Goal: Task Accomplishment & Management: Manage account settings

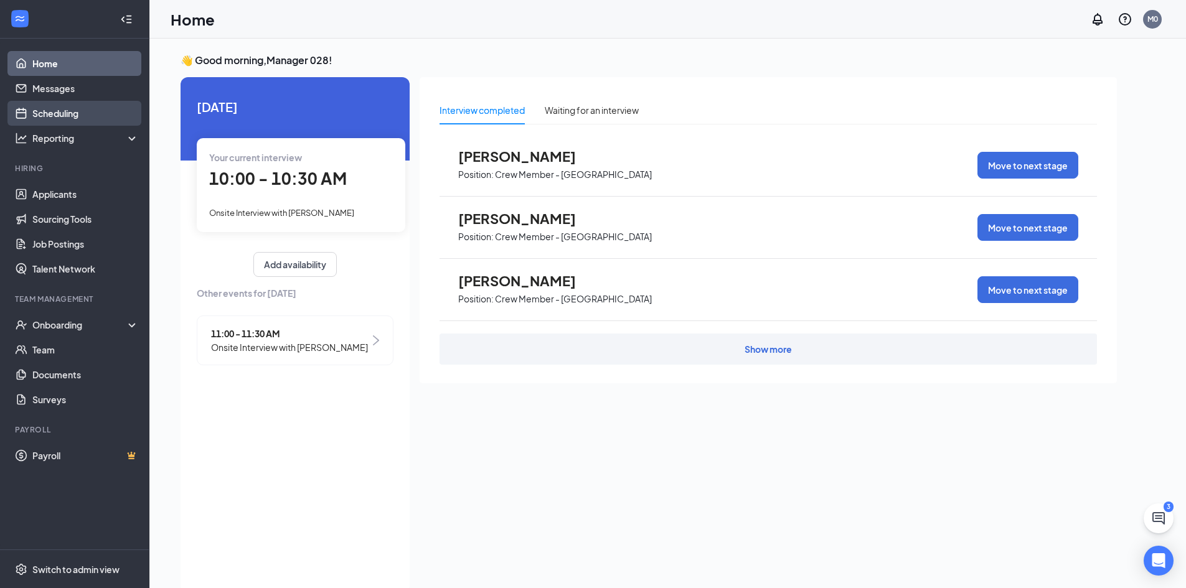
click at [69, 111] on link "Scheduling" at bounding box center [85, 113] width 106 height 25
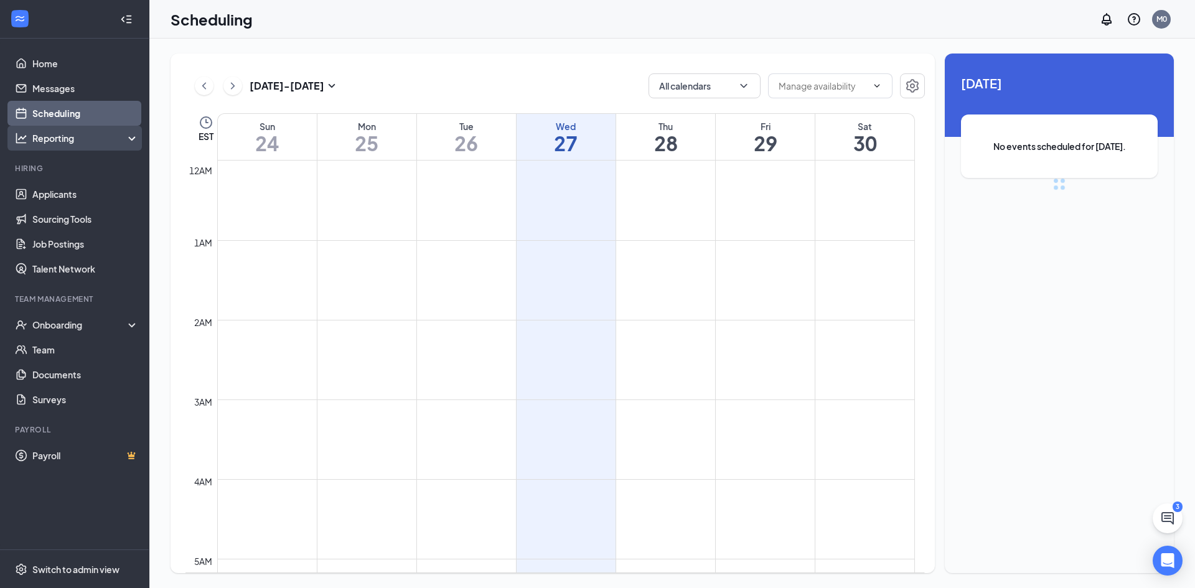
scroll to position [612, 0]
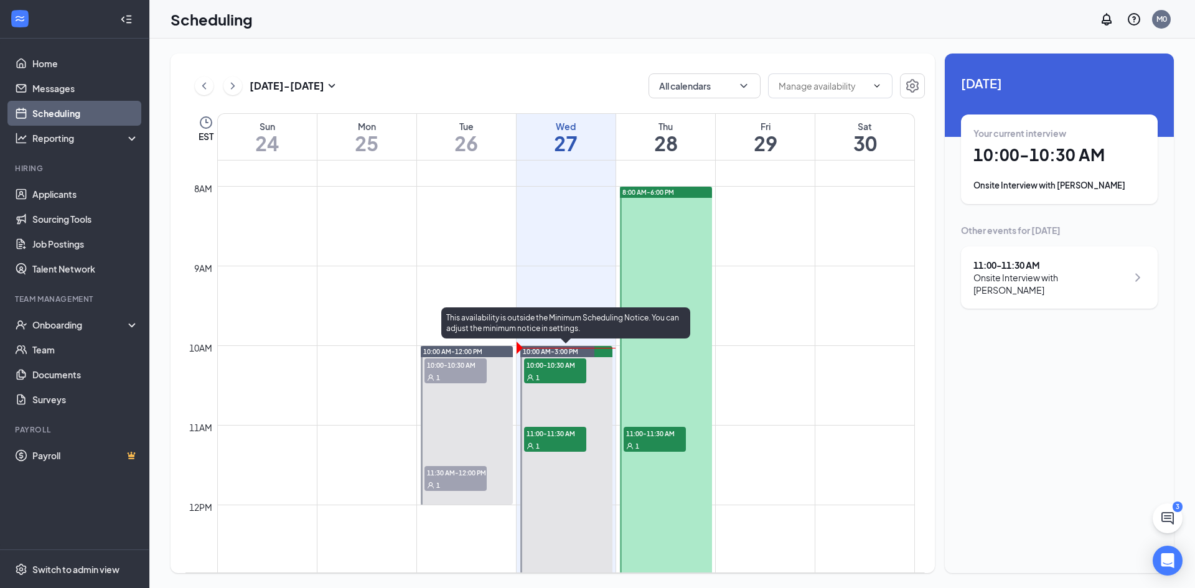
click at [538, 375] on span "1" at bounding box center [538, 377] width 4 height 9
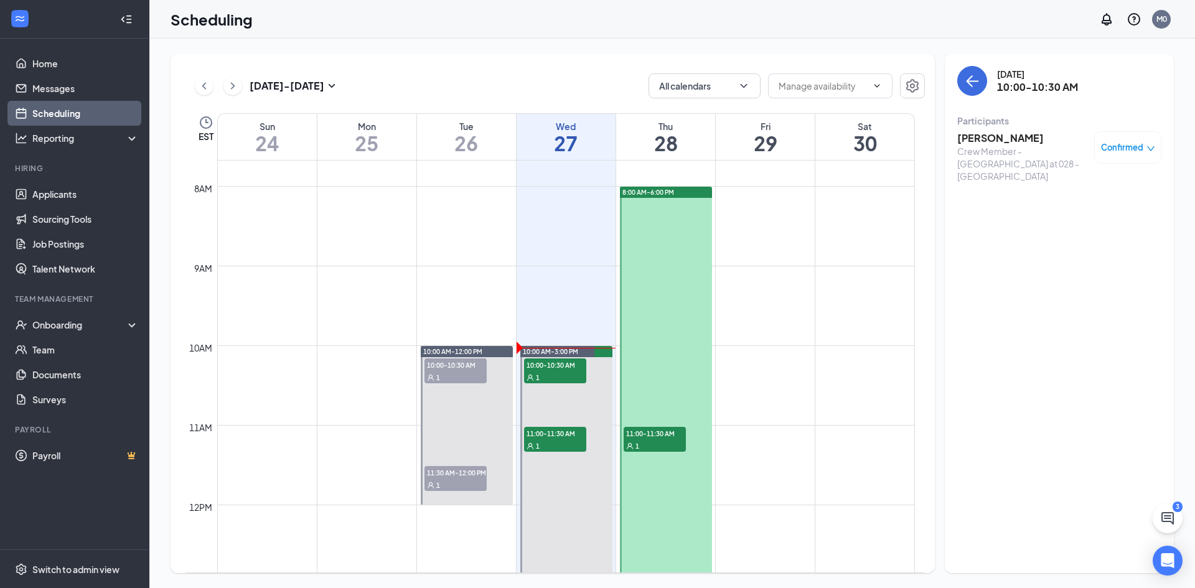
click at [975, 139] on h3 "Alexander Dixon bethune" at bounding box center [1022, 138] width 131 height 14
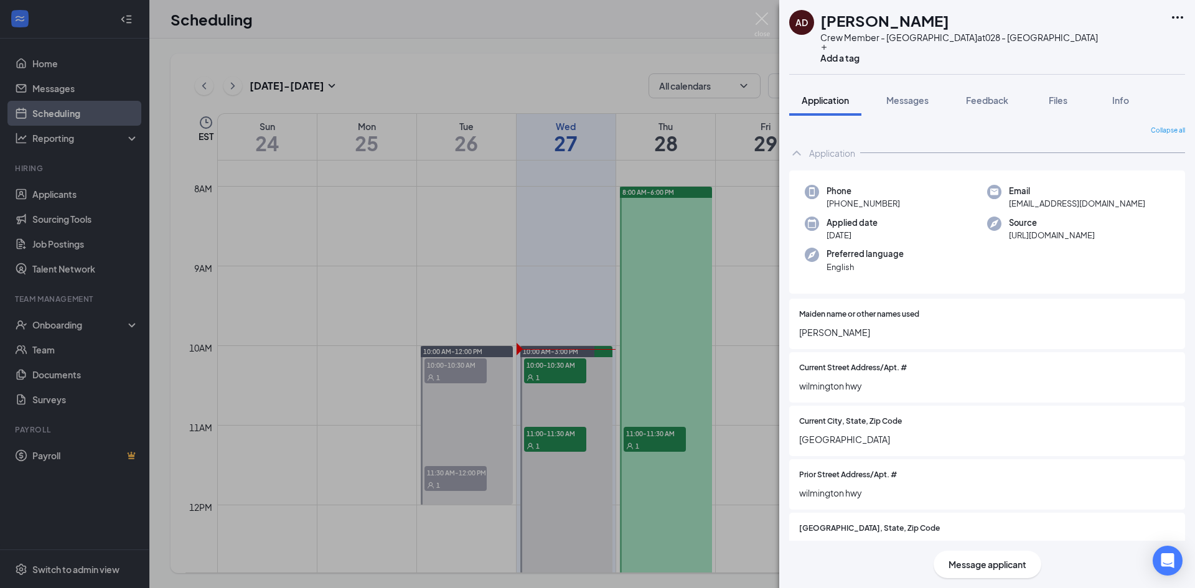
click at [1178, 14] on icon "Ellipses" at bounding box center [1177, 17] width 15 height 15
click at [1114, 47] on link "View full application" at bounding box center [1083, 40] width 80 height 14
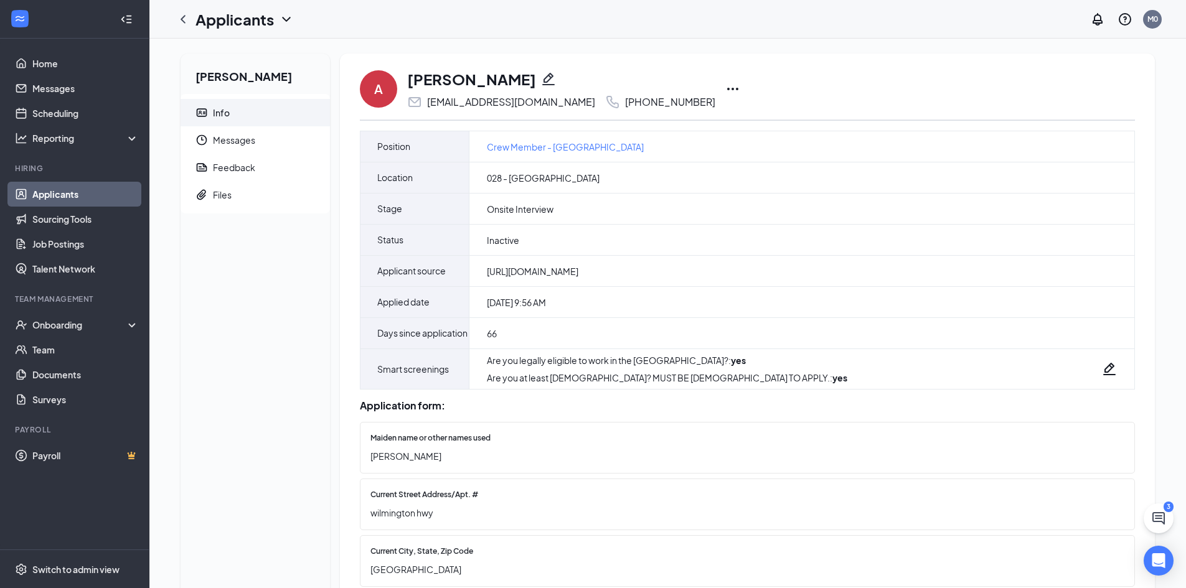
click at [732, 88] on icon "Ellipses" at bounding box center [732, 89] width 11 height 2
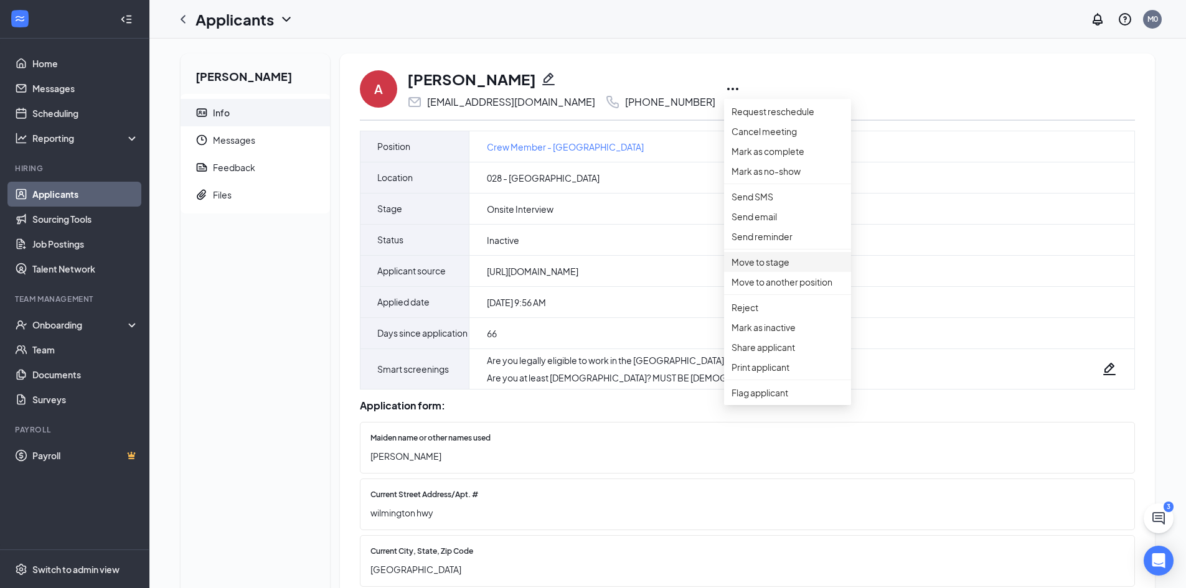
click at [756, 269] on p "Move to stage" at bounding box center [787, 262] width 112 height 14
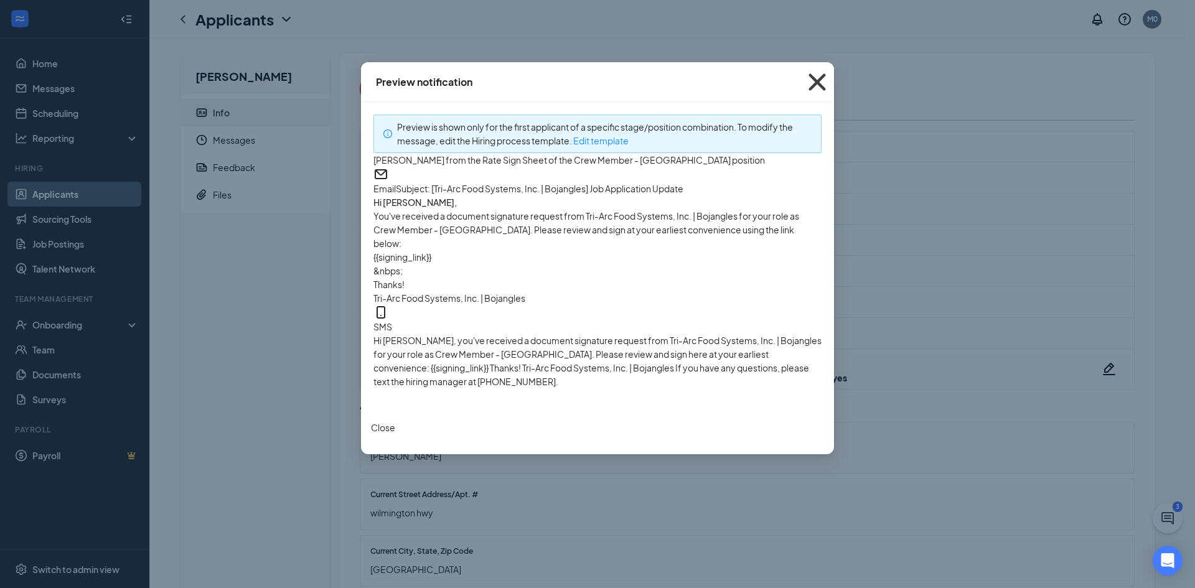
click at [822, 80] on icon "Cross" at bounding box center [817, 82] width 34 height 34
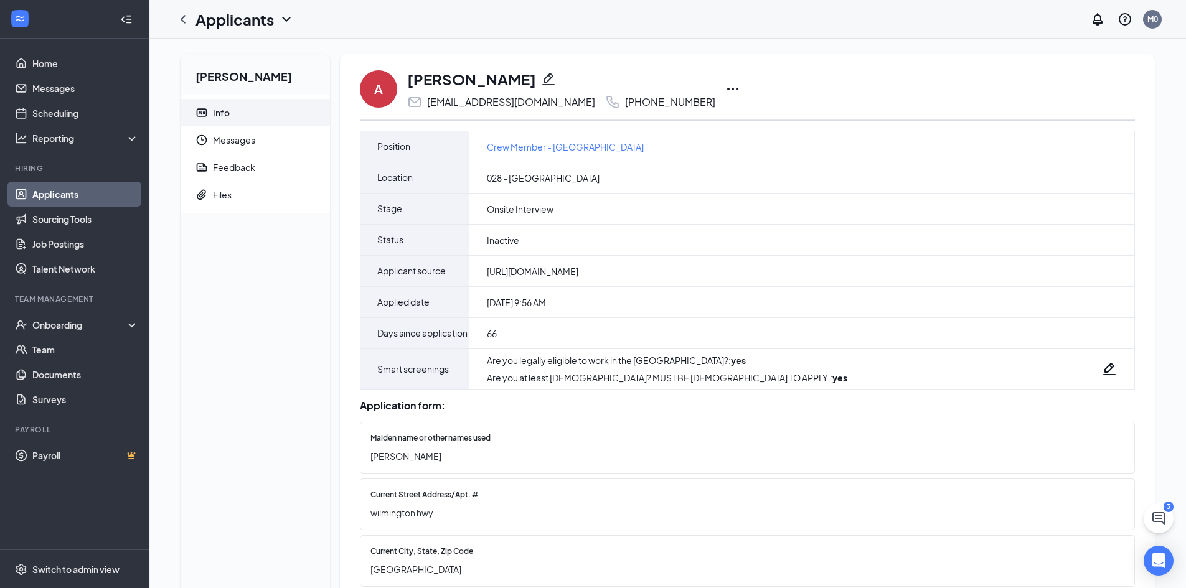
click at [35, 189] on link "Applicants" at bounding box center [85, 194] width 106 height 25
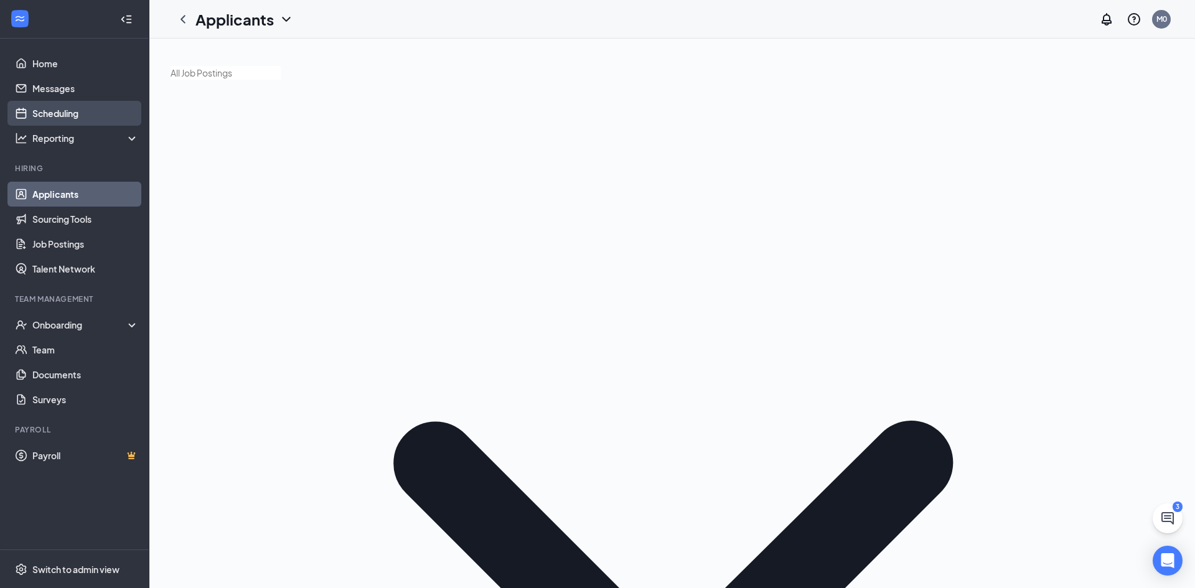
click at [43, 108] on link "Scheduling" at bounding box center [85, 113] width 106 height 25
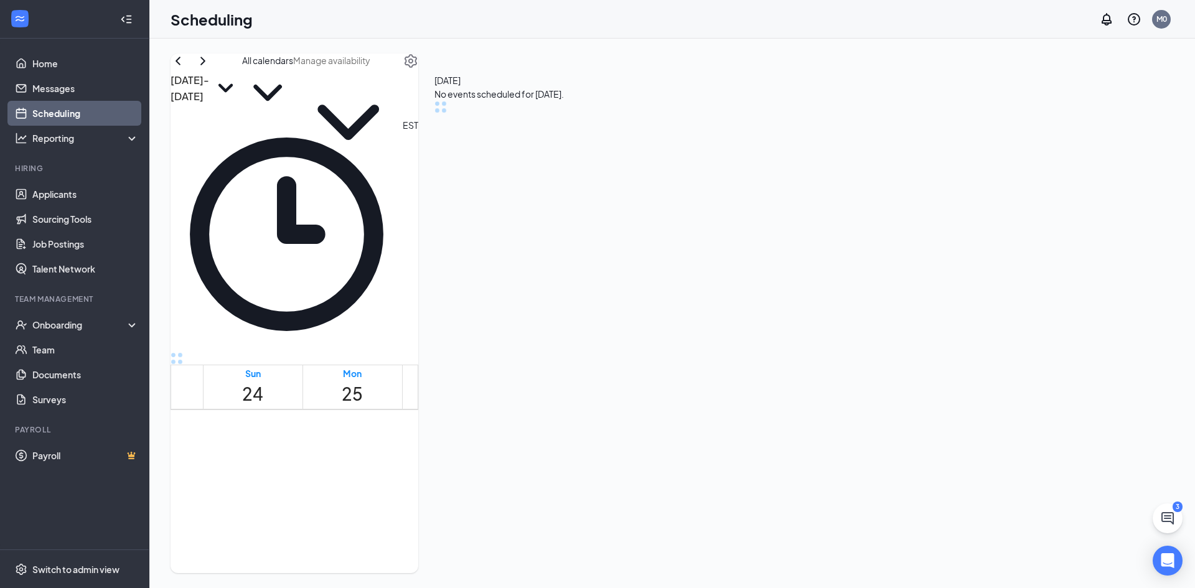
scroll to position [612, 0]
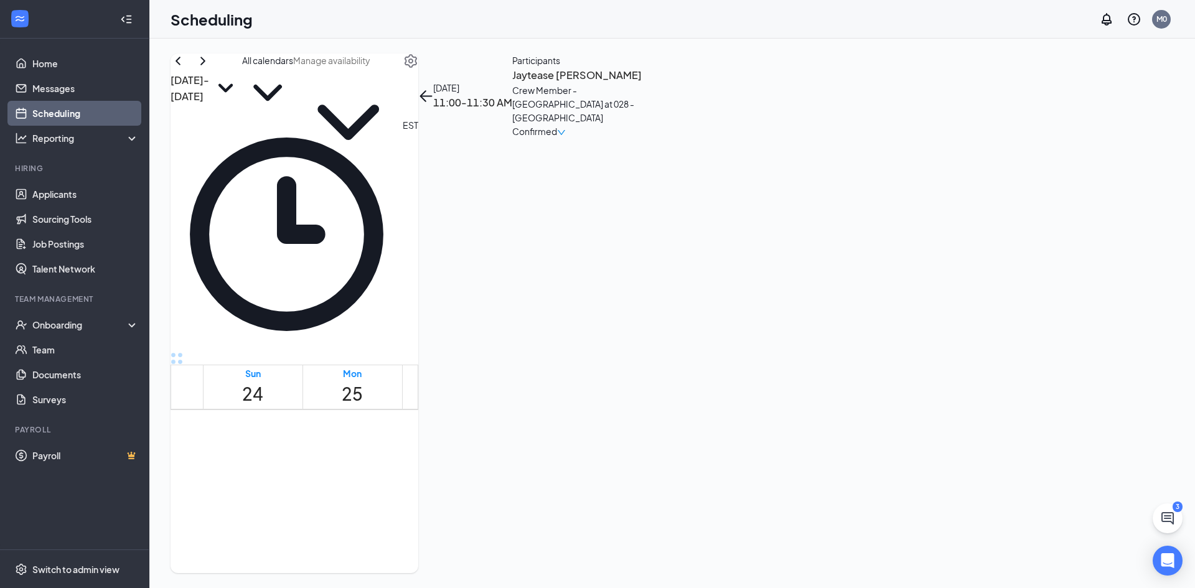
click at [643, 83] on h3 "Jaytease Daye" at bounding box center [577, 75] width 131 height 16
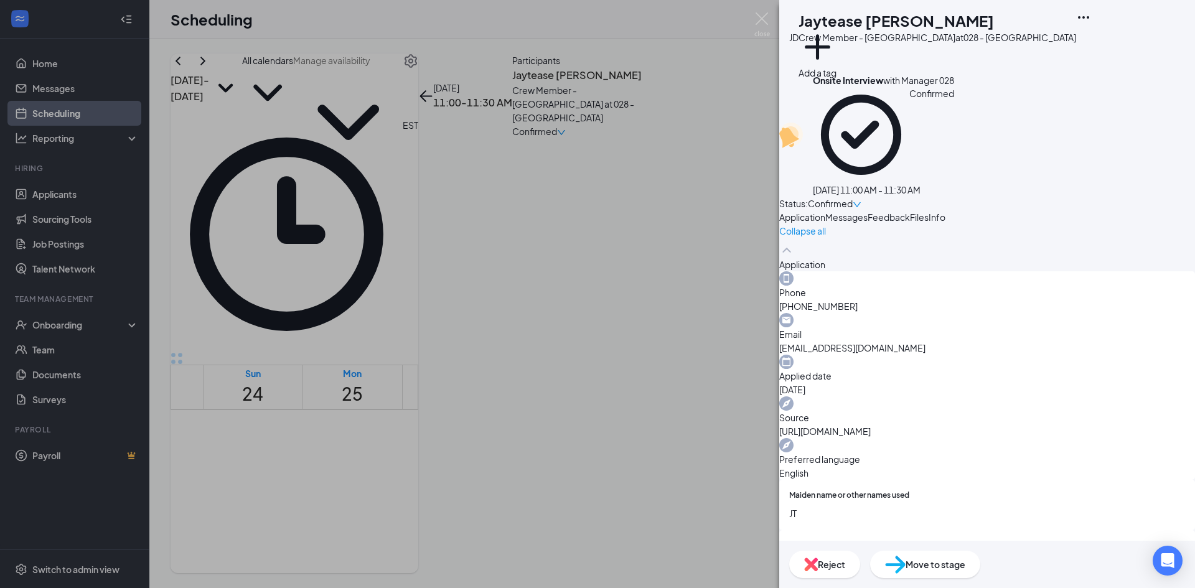
click at [1091, 14] on icon "Ellipses" at bounding box center [1083, 17] width 15 height 15
click at [1139, 47] on link "View full application" at bounding box center [1110, 46] width 134 height 12
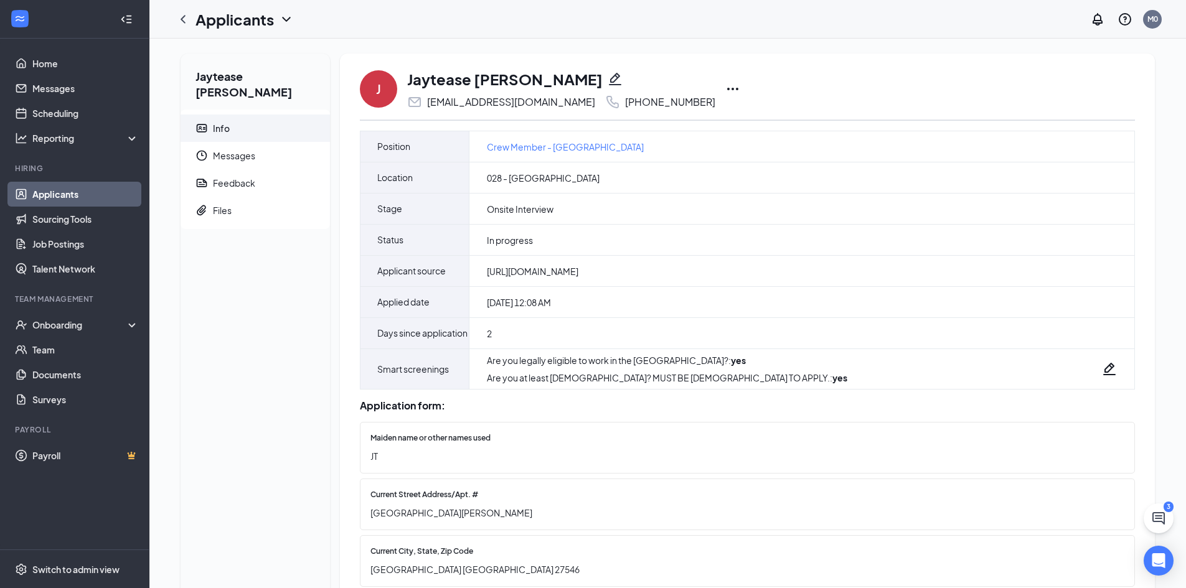
click at [725, 87] on icon "Ellipses" at bounding box center [732, 89] width 15 height 15
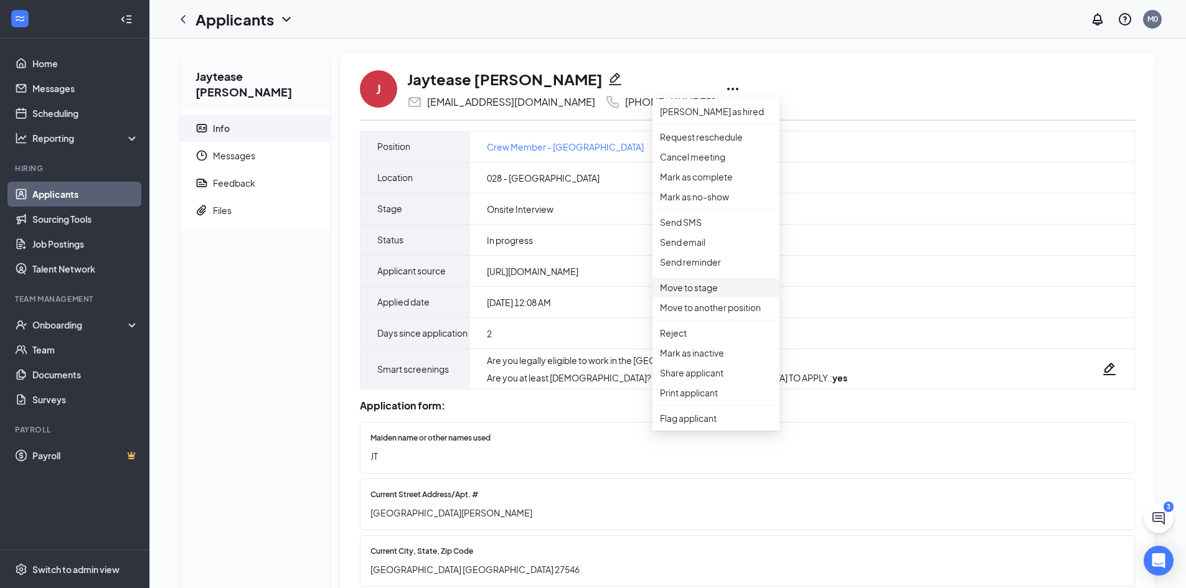
click at [682, 294] on p "Move to stage" at bounding box center [716, 288] width 112 height 14
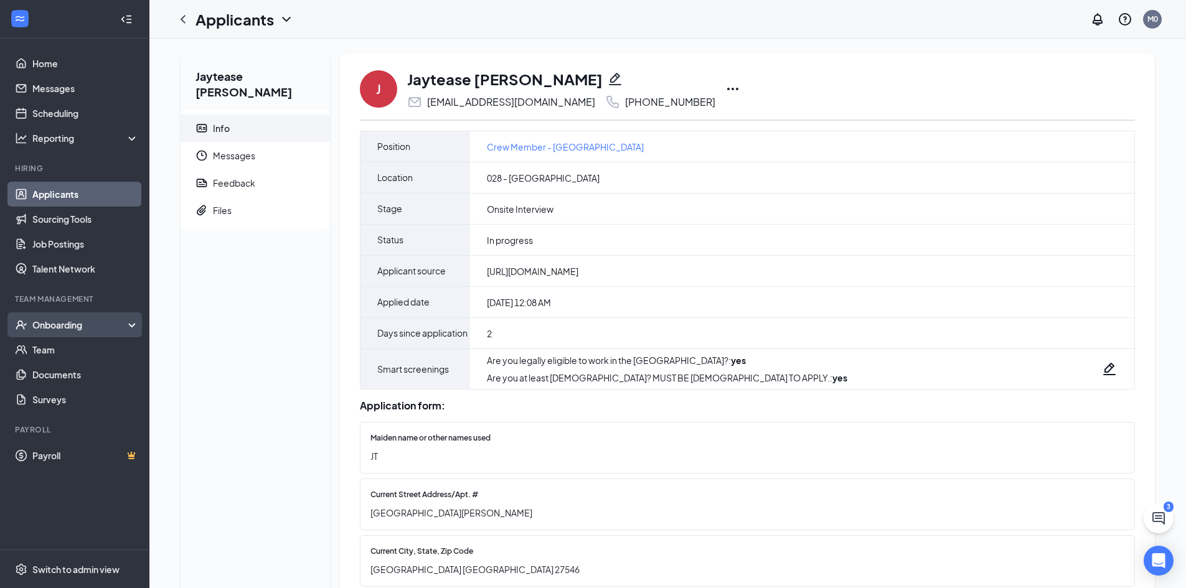
click at [48, 328] on div "Onboarding" at bounding box center [80, 325] width 96 height 12
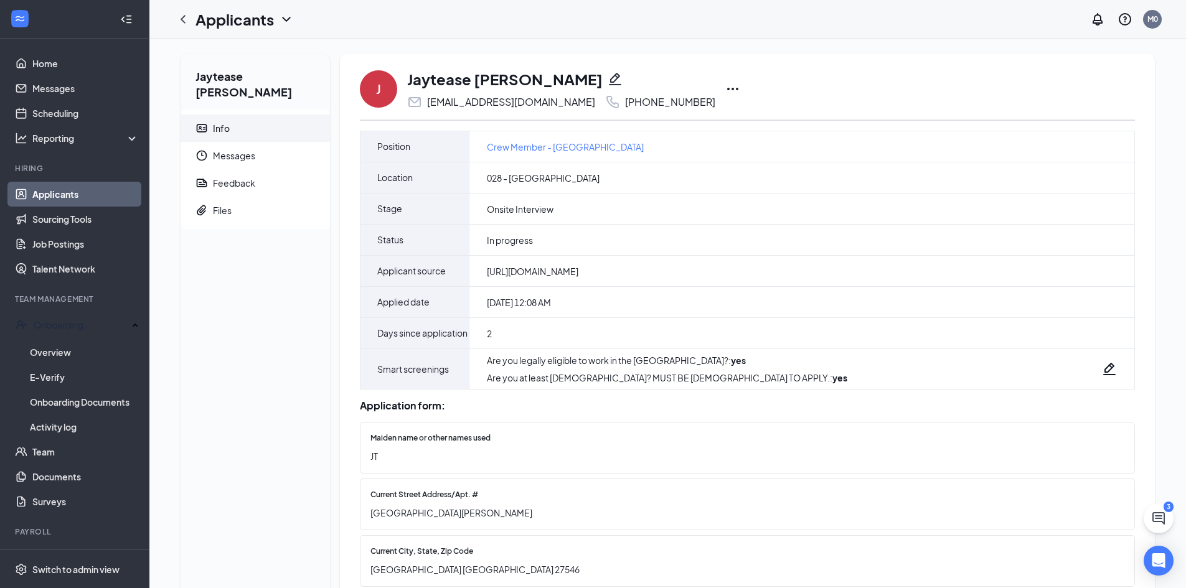
click at [61, 194] on link "Applicants" at bounding box center [85, 194] width 106 height 25
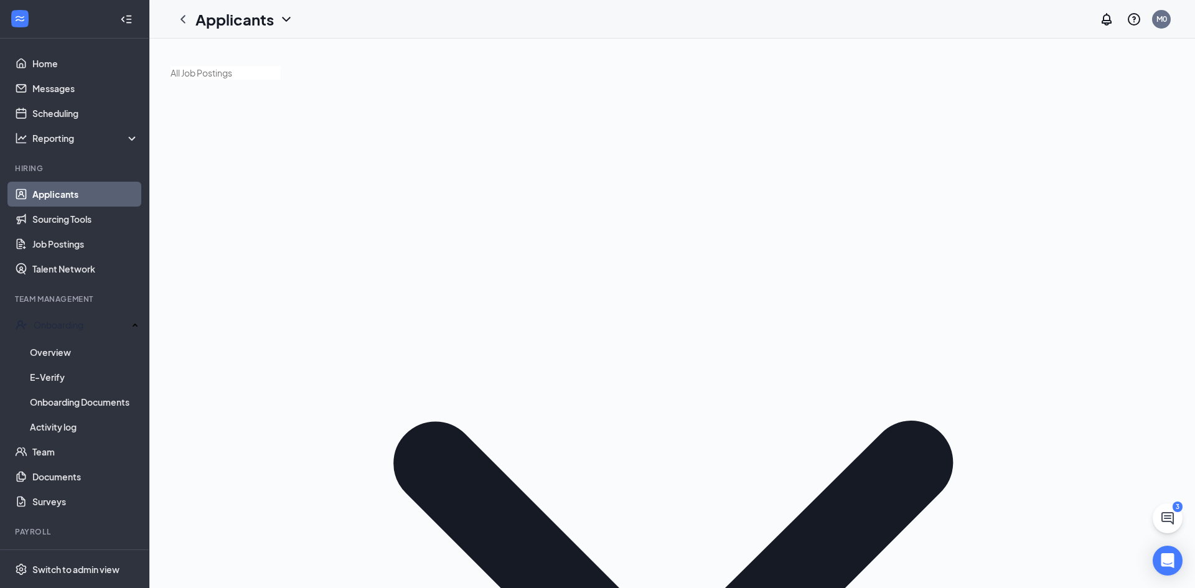
type input "[PERSON_NAME]"
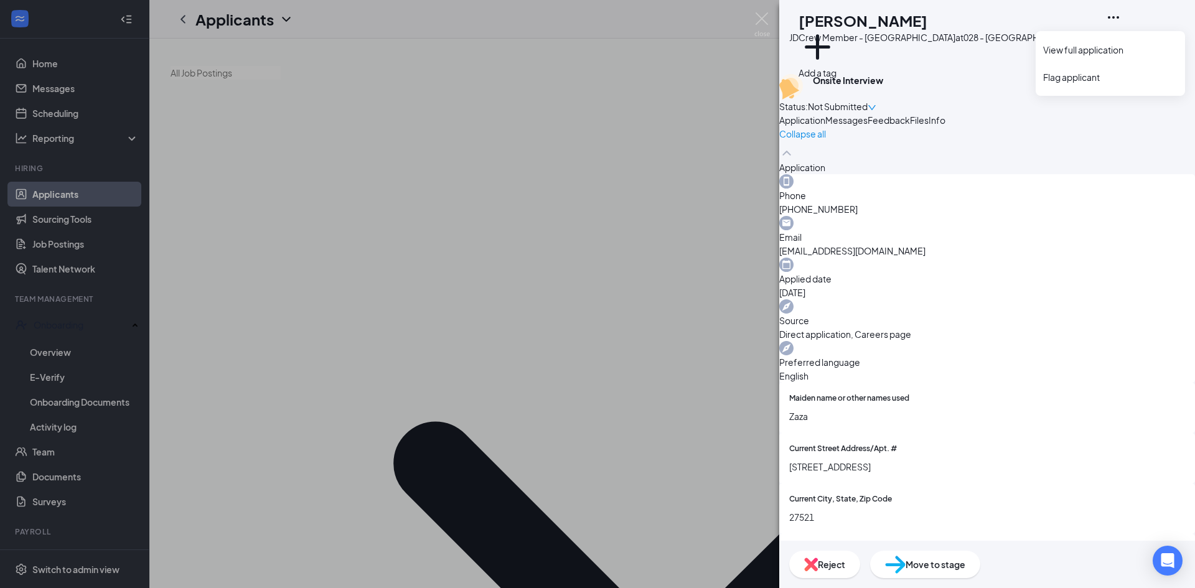
click at [1121, 19] on icon "Ellipses" at bounding box center [1113, 17] width 15 height 15
click at [1155, 47] on link "View full application" at bounding box center [1110, 50] width 134 height 12
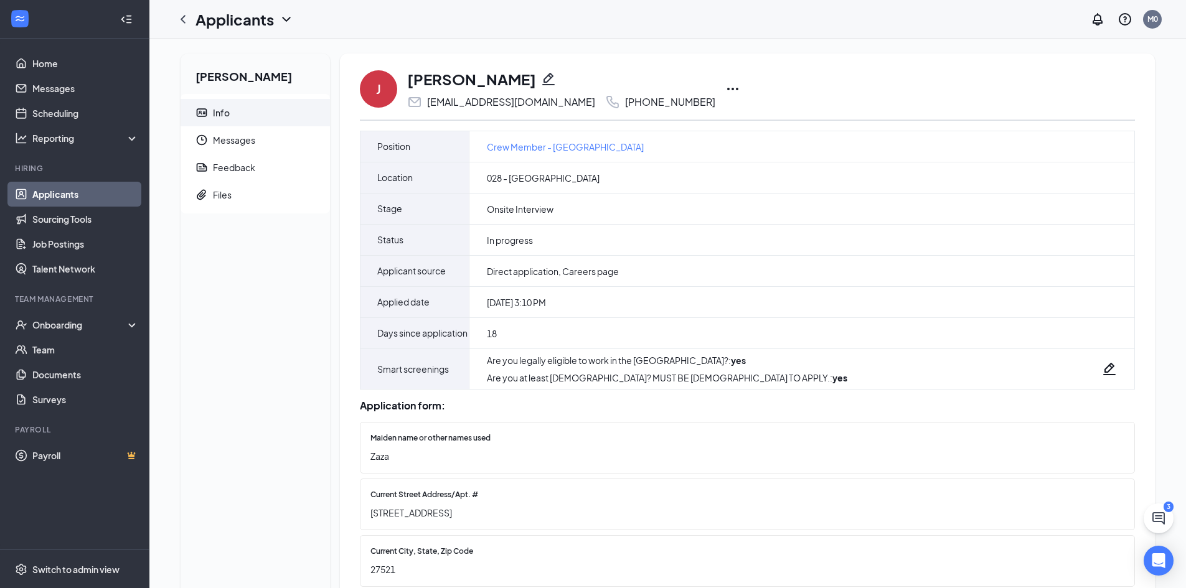
click at [63, 199] on link "Applicants" at bounding box center [85, 194] width 106 height 25
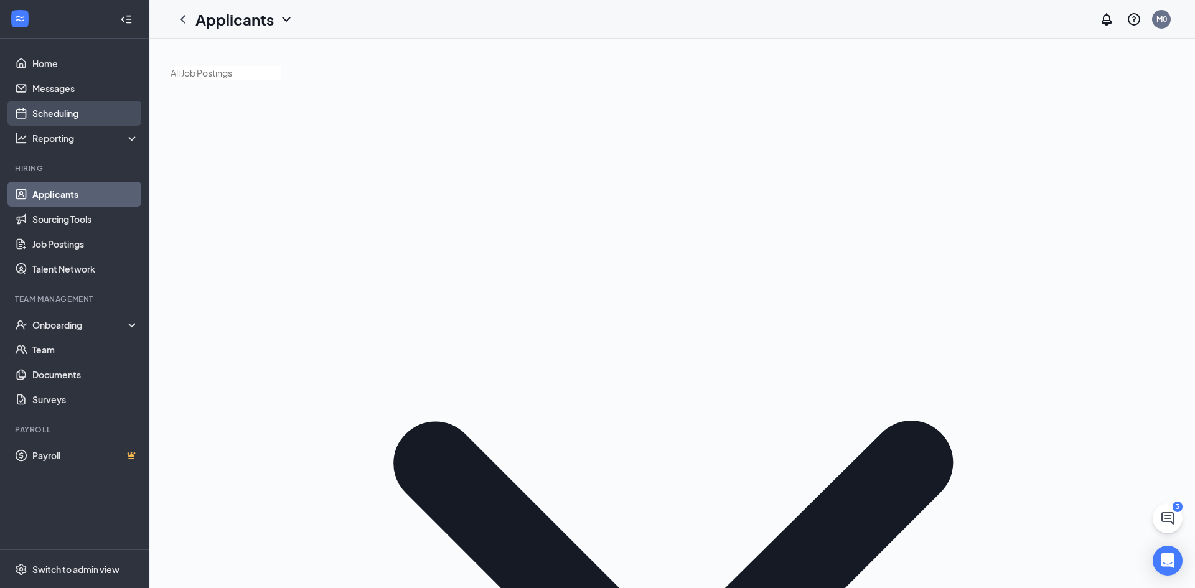
click at [63, 111] on link "Scheduling" at bounding box center [85, 113] width 106 height 25
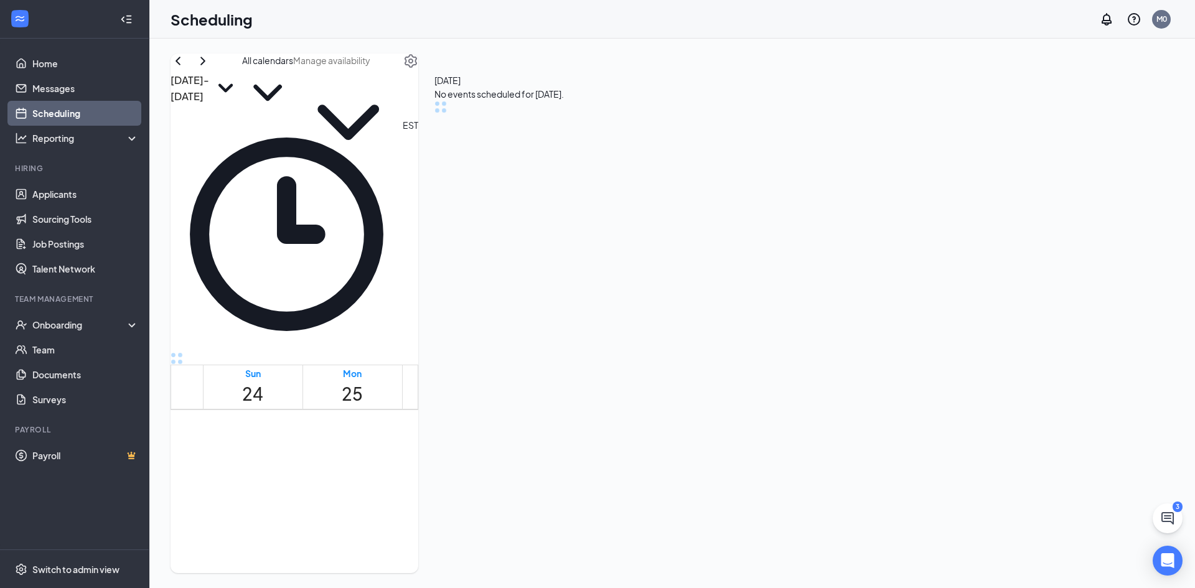
scroll to position [612, 0]
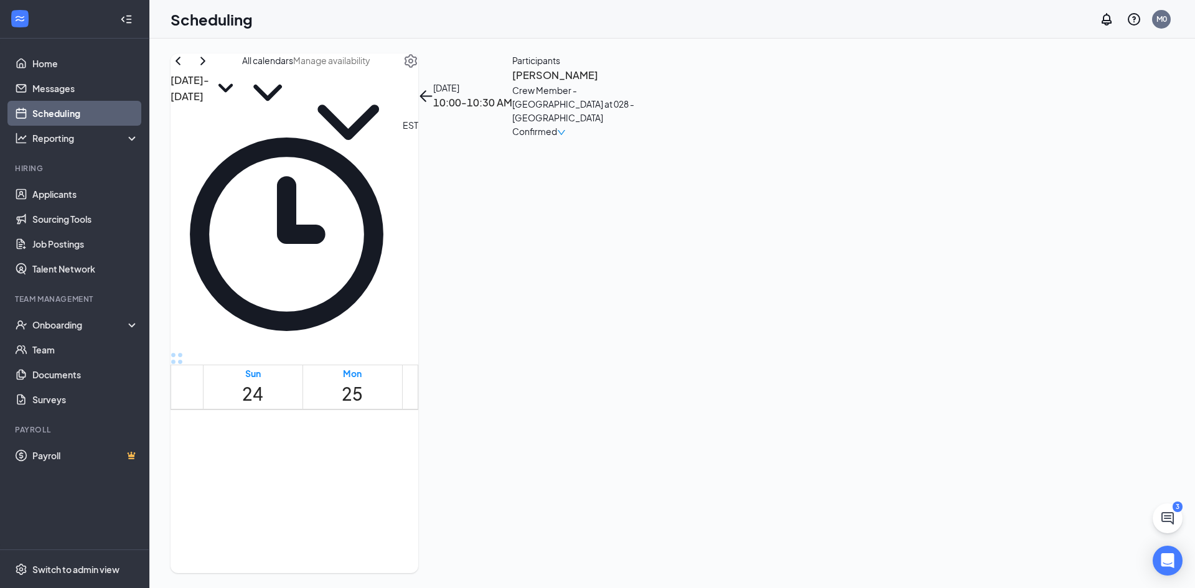
click at [643, 83] on h3 "Alexander Dixon bethune" at bounding box center [577, 75] width 131 height 16
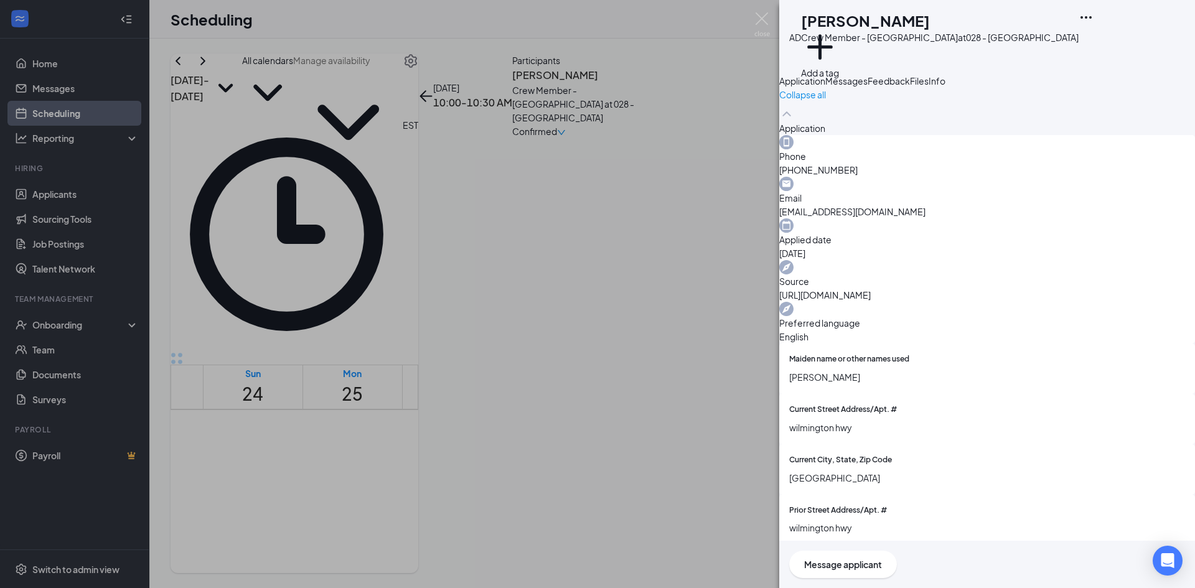
click at [1094, 18] on icon "Ellipses" at bounding box center [1086, 17] width 15 height 15
click at [1150, 44] on link "View full application" at bounding box center [1110, 46] width 134 height 12
